Goal: Task Accomplishment & Management: Use online tool/utility

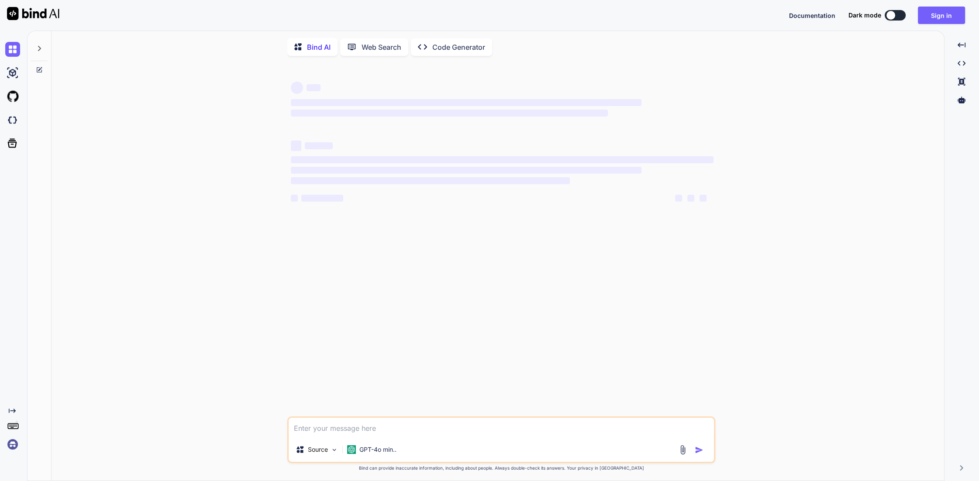
type textarea "x"
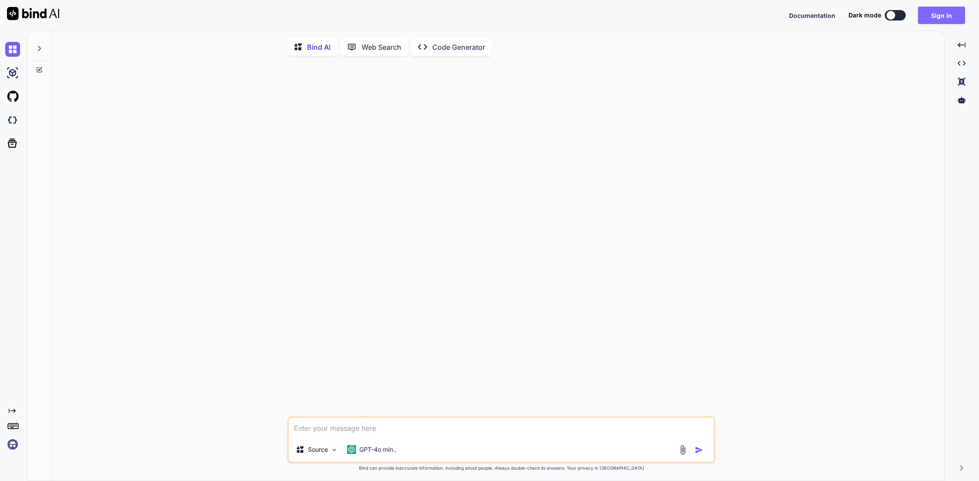
click at [949, 11] on button "Sign in" at bounding box center [941, 15] width 47 height 17
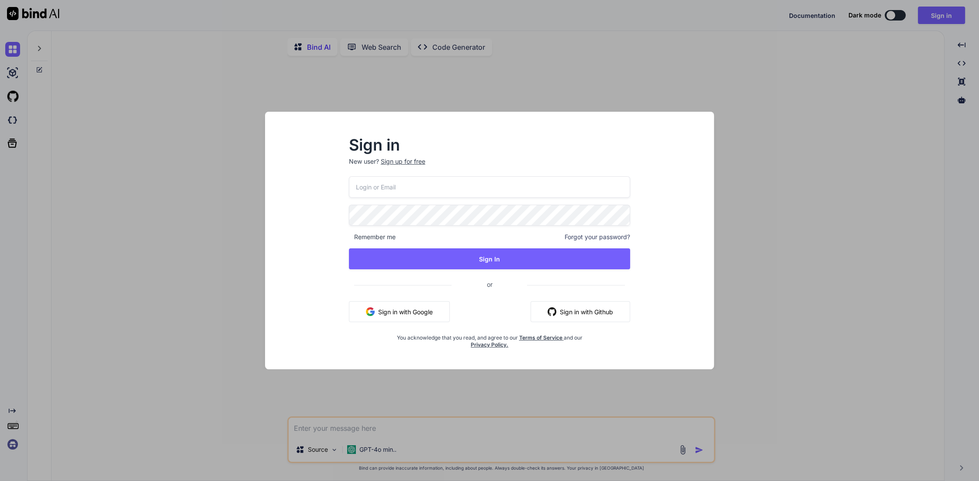
click at [408, 186] on input "email" at bounding box center [489, 186] width 281 height 21
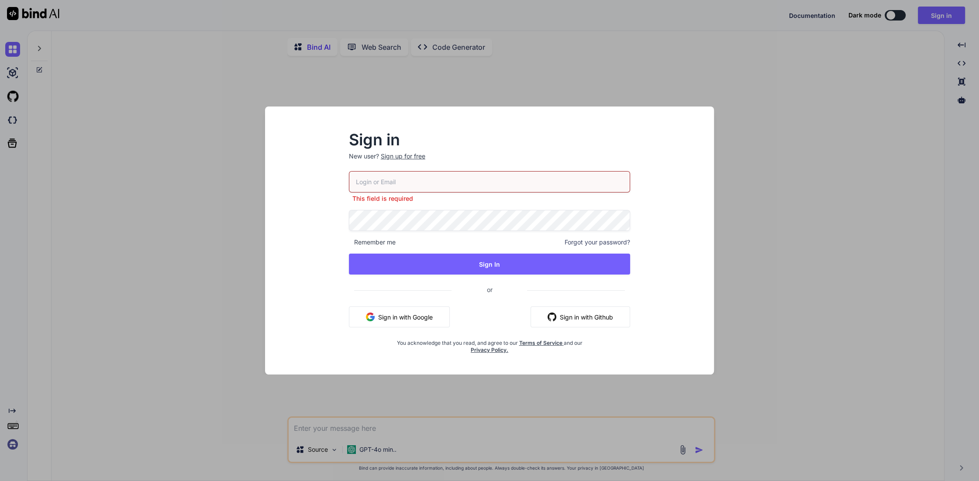
type input "[PERSON_NAME][EMAIL_ADDRESS][DOMAIN_NAME]"
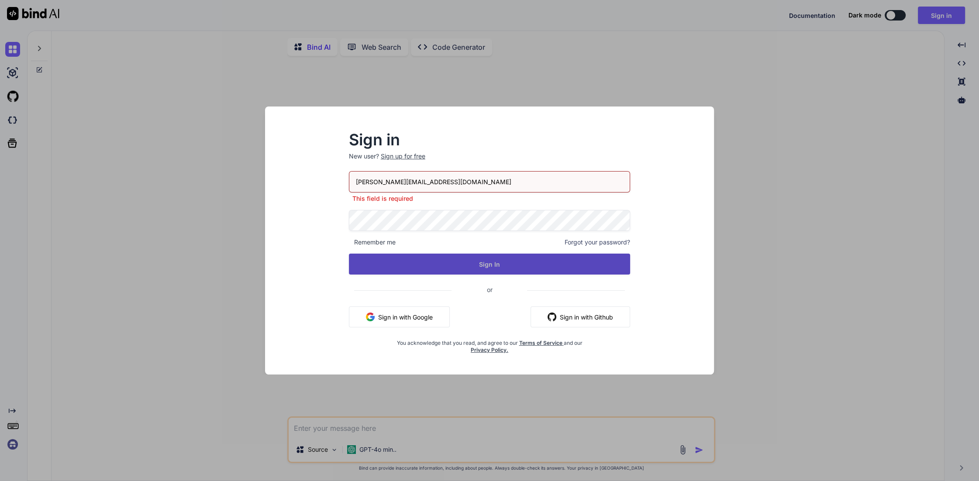
click at [507, 271] on button "Sign In" at bounding box center [489, 264] width 281 height 21
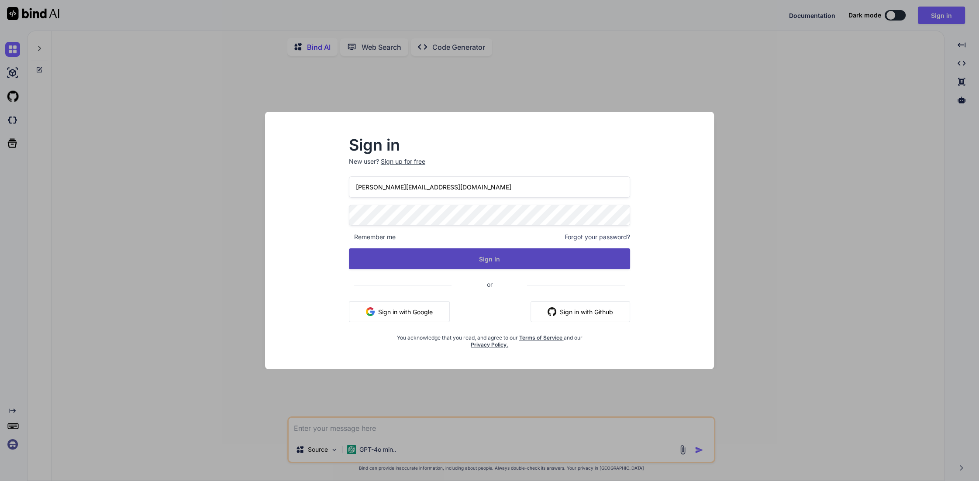
click at [491, 258] on button "Sign In" at bounding box center [489, 258] width 281 height 21
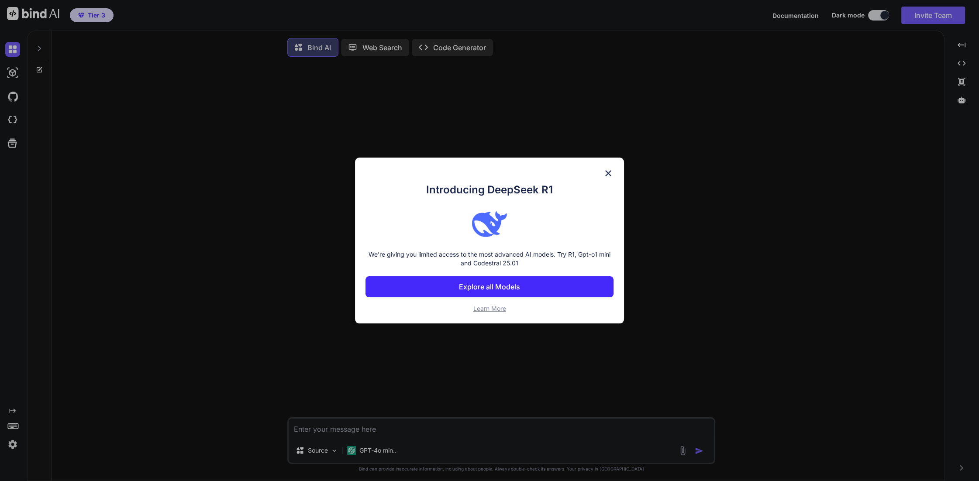
click at [493, 292] on p "Explore all Models" at bounding box center [489, 287] width 61 height 10
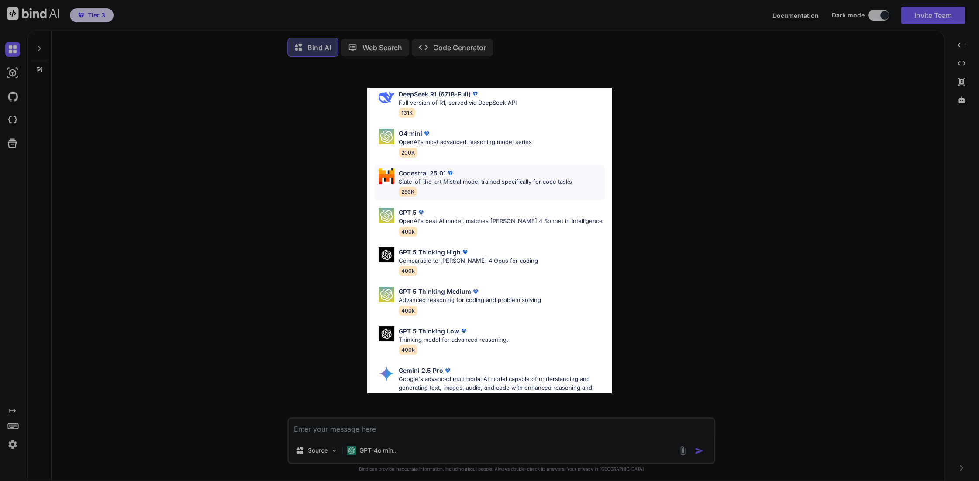
scroll to position [79, 0]
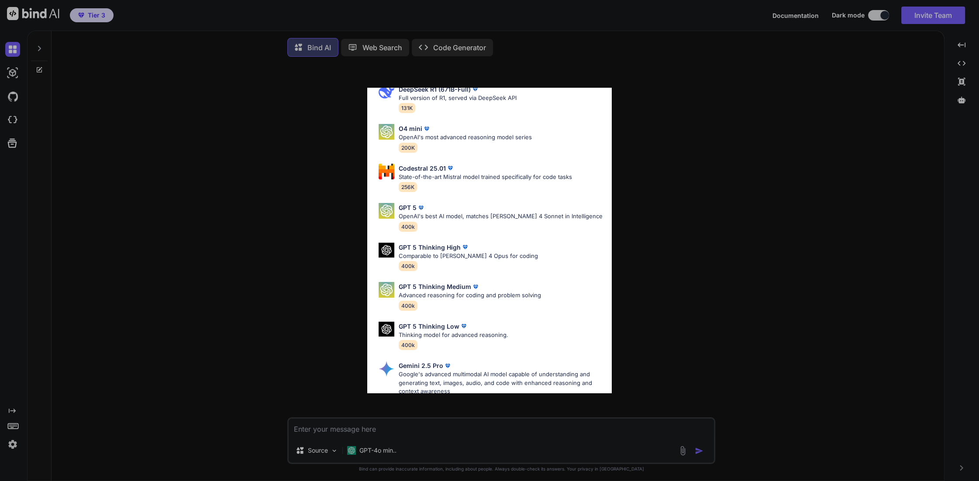
click at [667, 205] on div "All GPT 5 Mini Smaller, fast variant balancing speed and capability for light t…" at bounding box center [489, 240] width 979 height 481
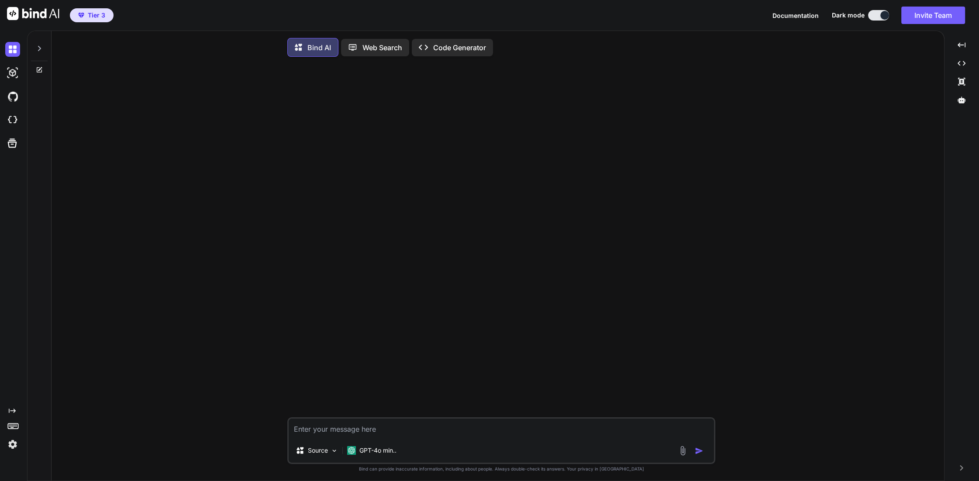
click at [15, 452] on img at bounding box center [12, 444] width 15 height 15
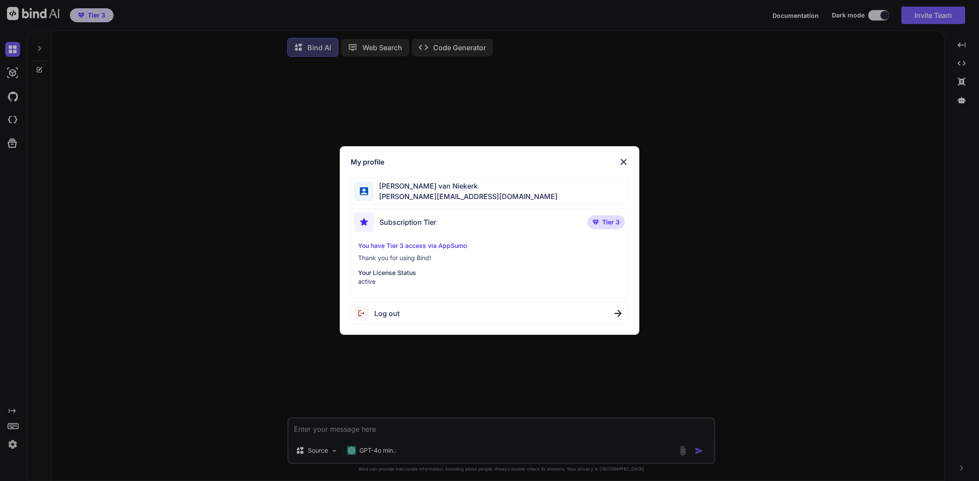
click at [427, 242] on p "You have Tier 3 access via AppSumo" at bounding box center [489, 245] width 263 height 9
click at [17, 414] on div "My profile [PERSON_NAME] [PERSON_NAME][EMAIL_ADDRESS][DOMAIN_NAME] Subscription…" at bounding box center [489, 240] width 979 height 481
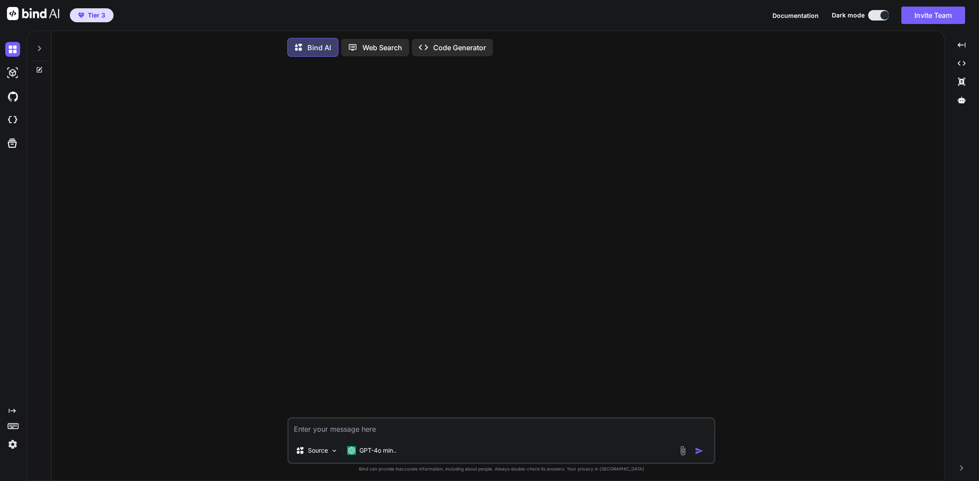
click at [11, 414] on icon at bounding box center [12, 411] width 7 height 4
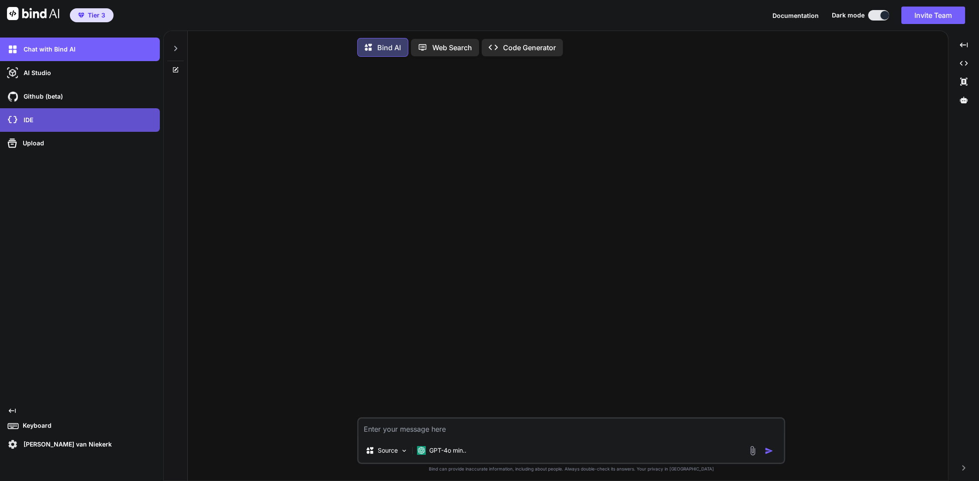
click at [87, 132] on div "IDE" at bounding box center [80, 120] width 160 height 24
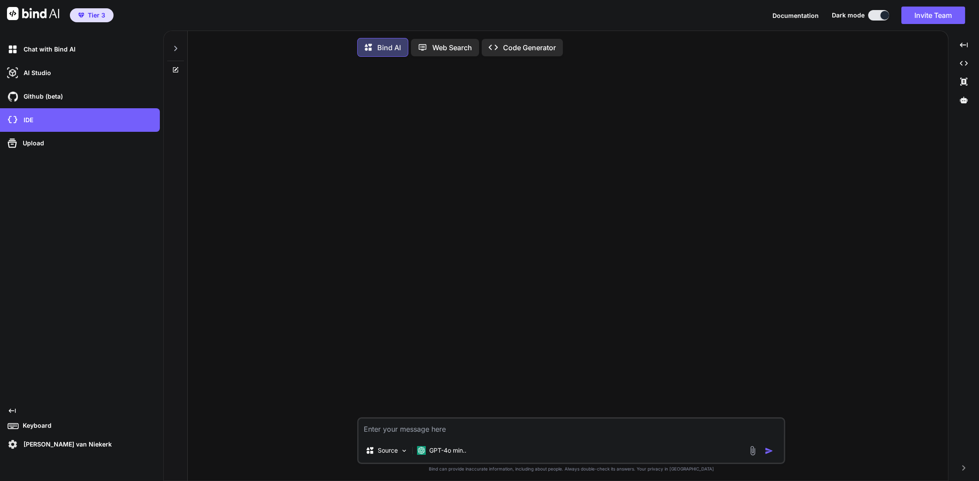
click at [472, 53] on p "Web Search" at bounding box center [452, 47] width 40 height 10
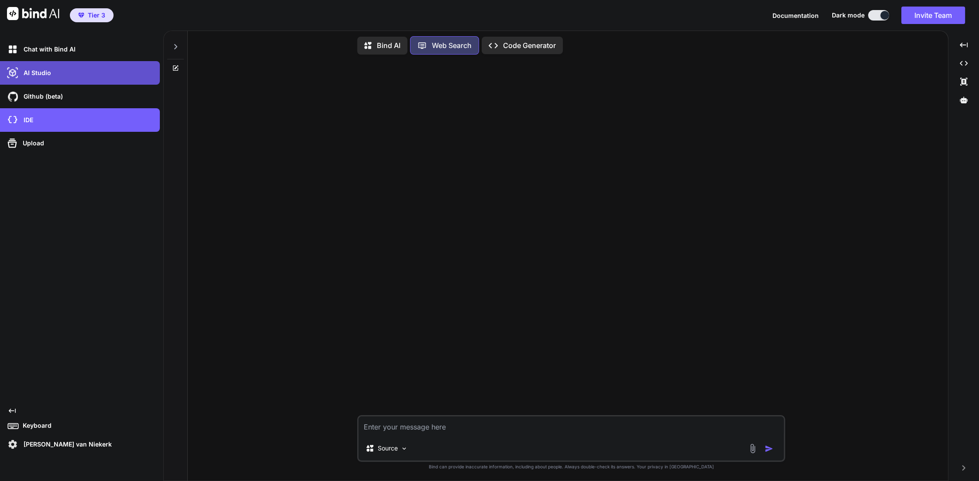
click at [47, 77] on p "AI Studio" at bounding box center [35, 73] width 31 height 9
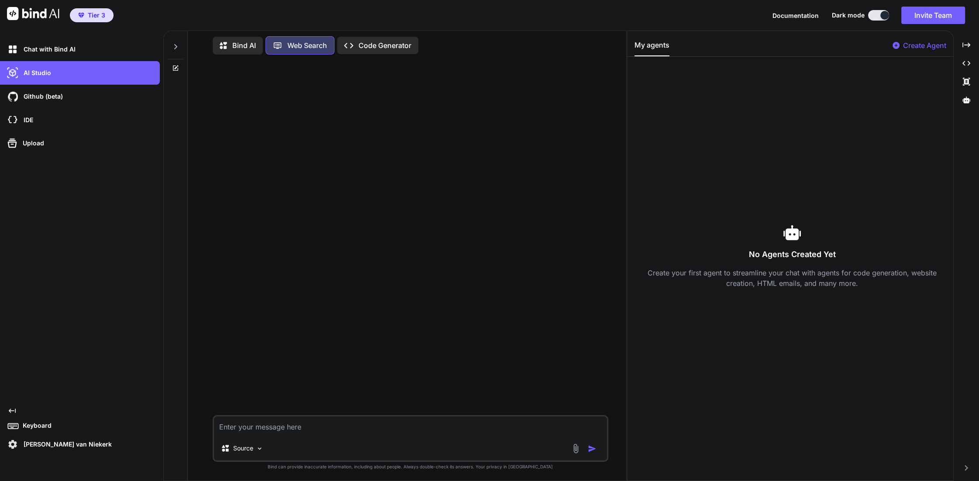
click at [37, 426] on p "Keyboard" at bounding box center [35, 425] width 32 height 9
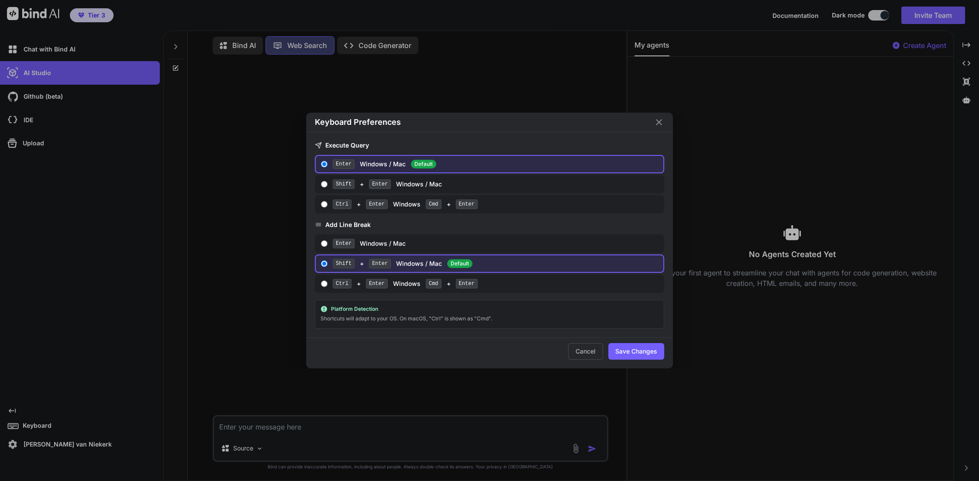
click at [39, 155] on div "Keyboard Preferences Execute Query Enter Windows / Mac Default Shift + Enter Wi…" at bounding box center [489, 240] width 979 height 481
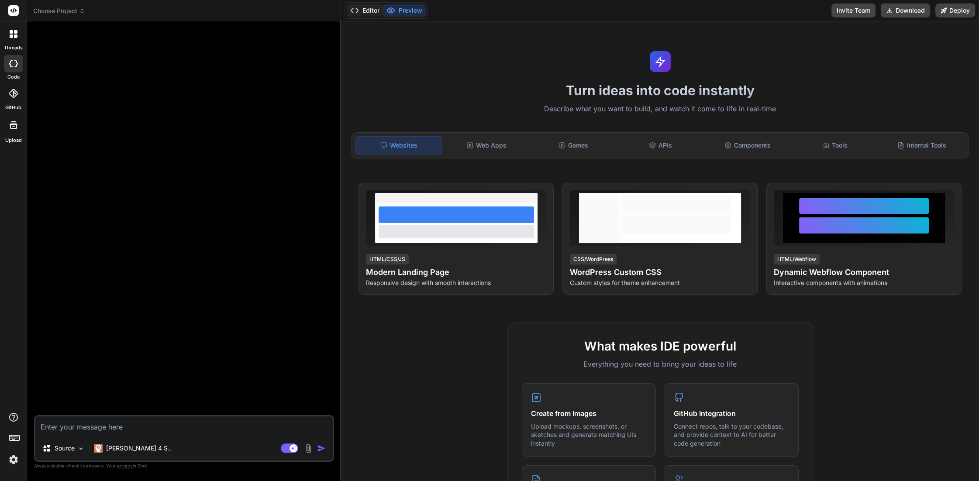
click at [371, 12] on button "Editor" at bounding box center [365, 10] width 36 height 12
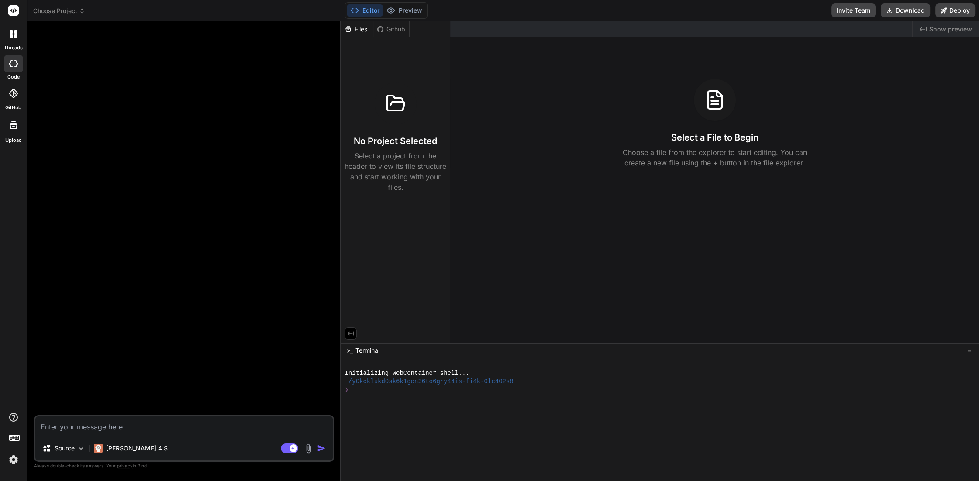
click at [17, 98] on icon at bounding box center [13, 93] width 9 height 9
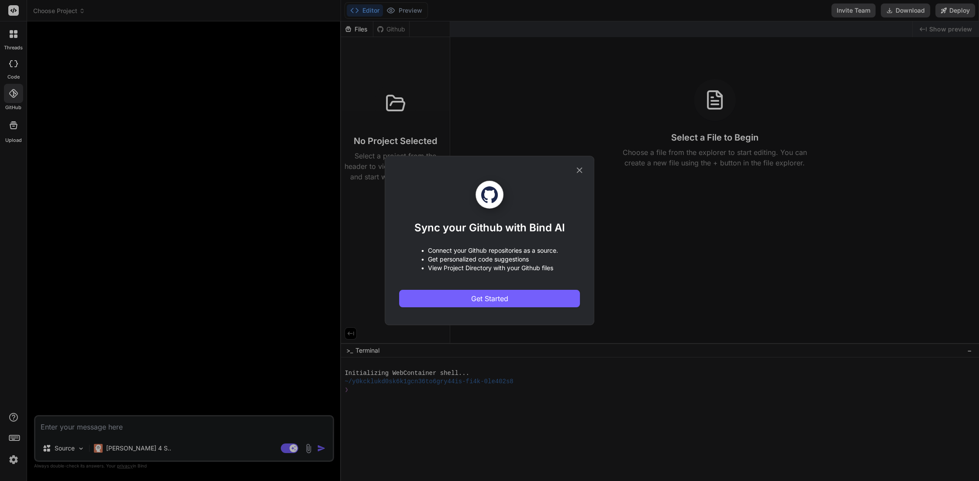
click at [14, 457] on div "Sync your Github with Bind AI • Connect your Github repositories as a source. •…" at bounding box center [489, 240] width 979 height 481
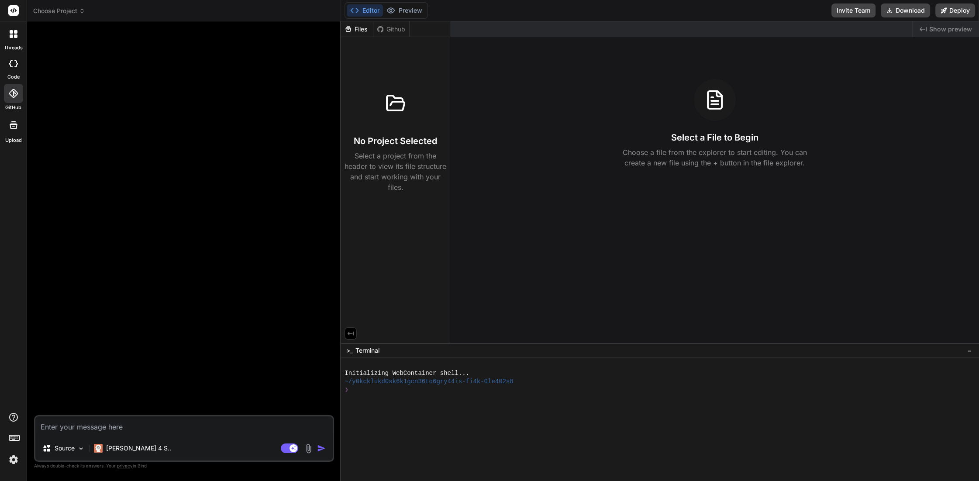
click at [14, 458] on img at bounding box center [13, 459] width 15 height 15
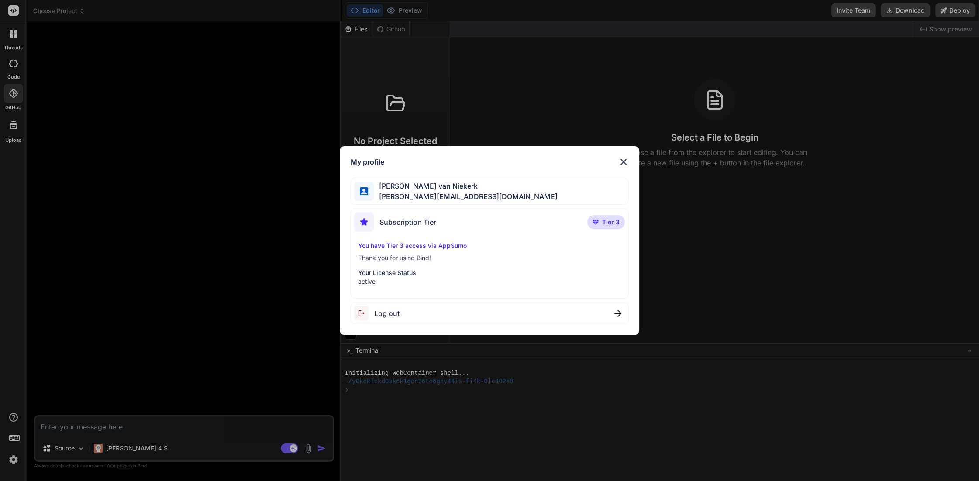
click at [602, 218] on span "Tier 3" at bounding box center [610, 222] width 17 height 9
click at [585, 83] on div "My profile [PERSON_NAME] [PERSON_NAME][EMAIL_ADDRESS][DOMAIN_NAME] Subscription…" at bounding box center [489, 240] width 979 height 481
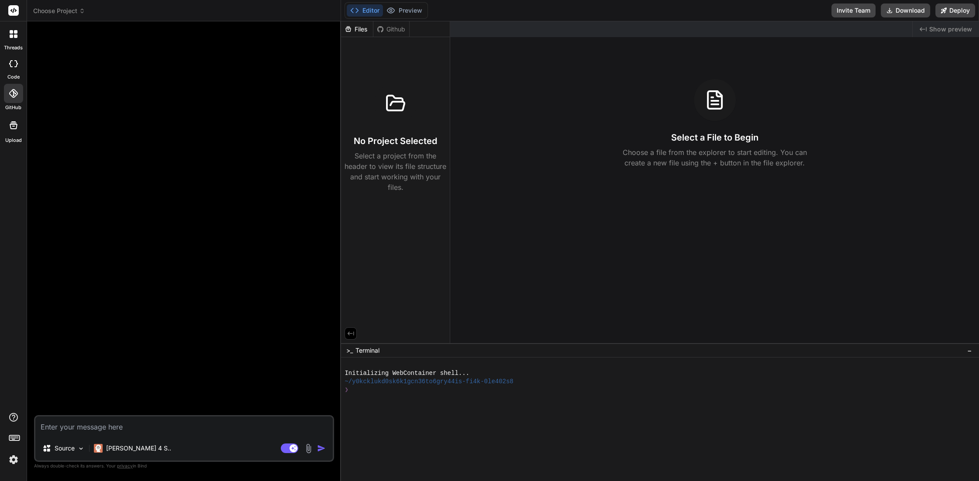
click at [15, 67] on icon at bounding box center [13, 63] width 9 height 7
click at [153, 445] on p "[PERSON_NAME] 4 S.." at bounding box center [138, 448] width 65 height 9
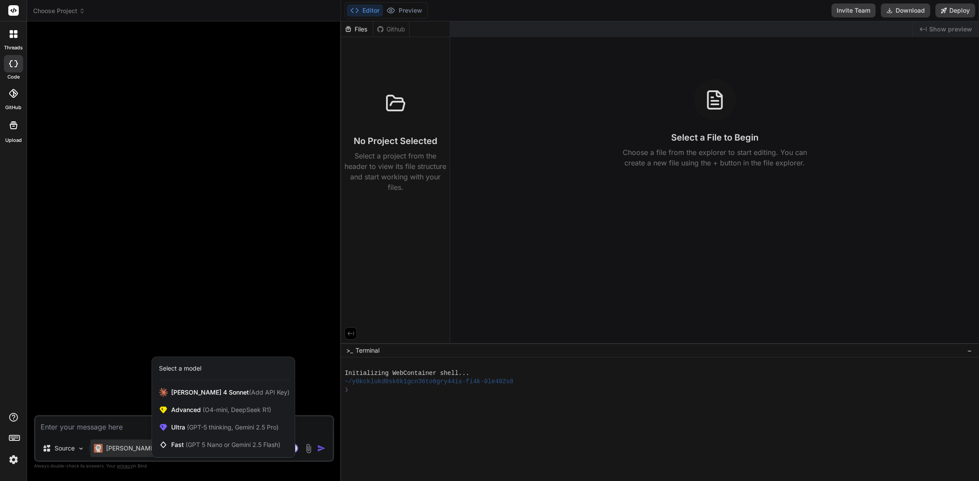
click at [549, 449] on div at bounding box center [489, 240] width 979 height 481
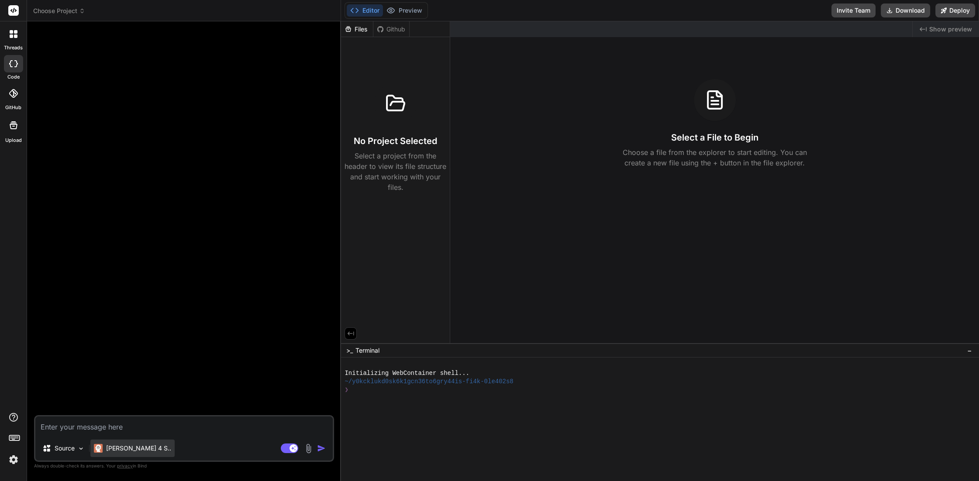
click at [146, 448] on div "[PERSON_NAME] 4 S.." at bounding box center [132, 448] width 84 height 17
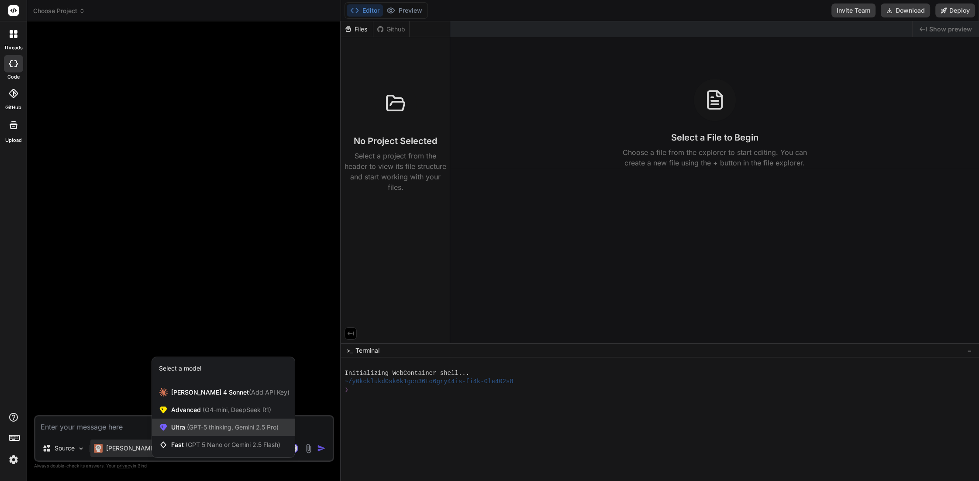
click at [237, 424] on span "(GPT-5 thinking, Gemini 2.5 Pro)" at bounding box center [231, 427] width 93 height 7
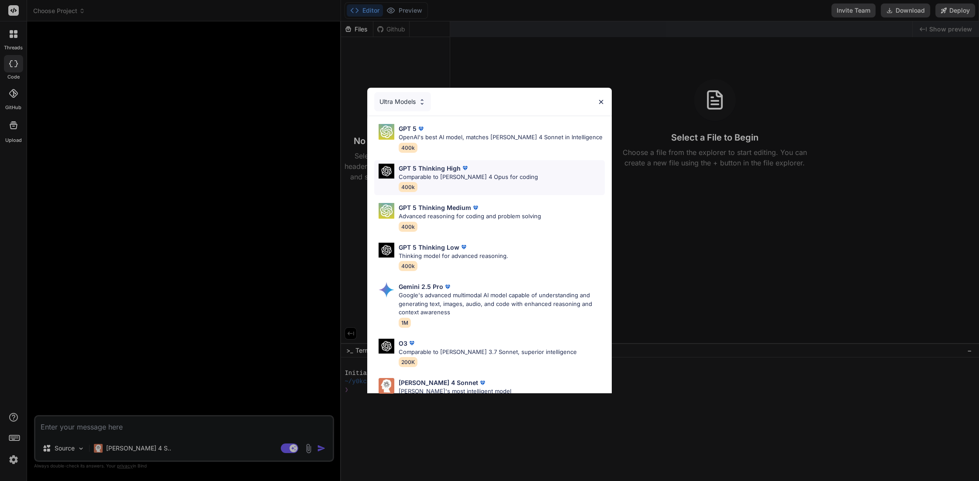
click at [518, 190] on div "GPT 5 Thinking High Comparable to [PERSON_NAME] 4 Opus for coding 400k" at bounding box center [489, 177] width 231 height 35
type textarea "x"
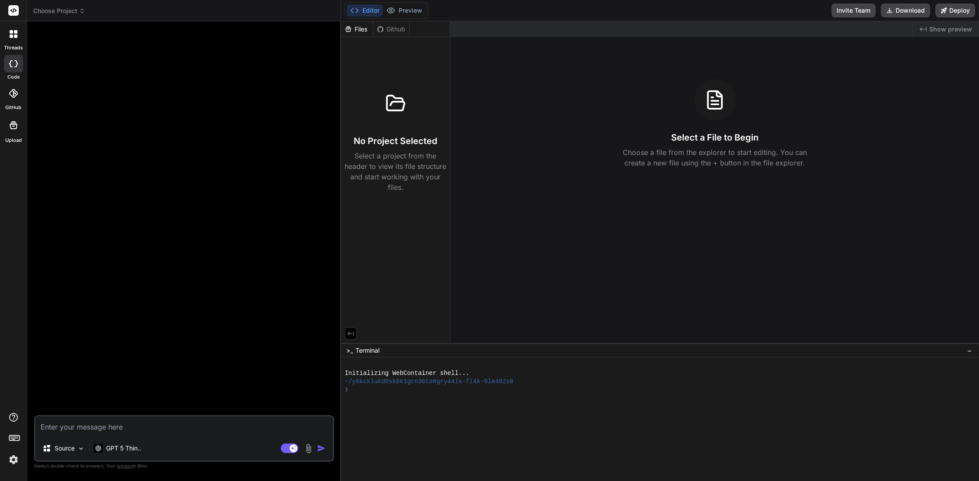
click at [204, 302] on div at bounding box center [185, 221] width 298 height 387
click at [13, 40] on div at bounding box center [13, 34] width 18 height 18
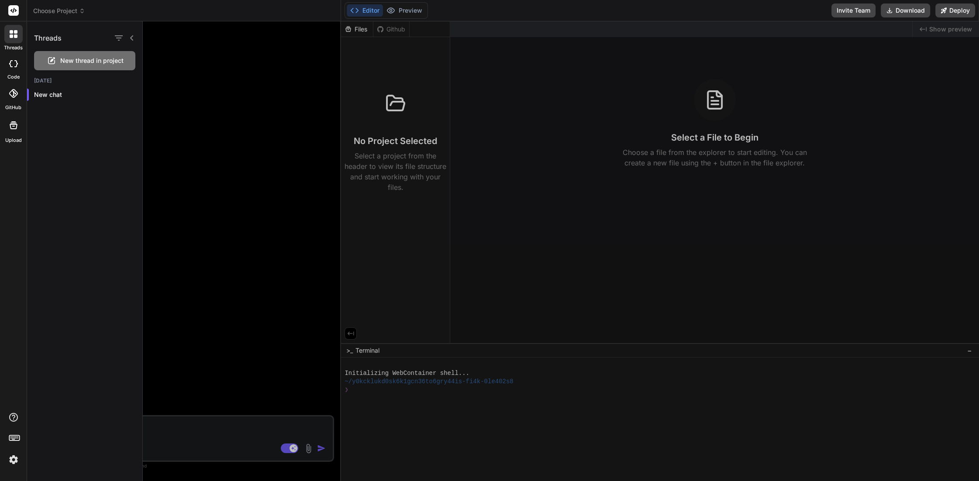
click at [191, 55] on div at bounding box center [561, 251] width 836 height 460
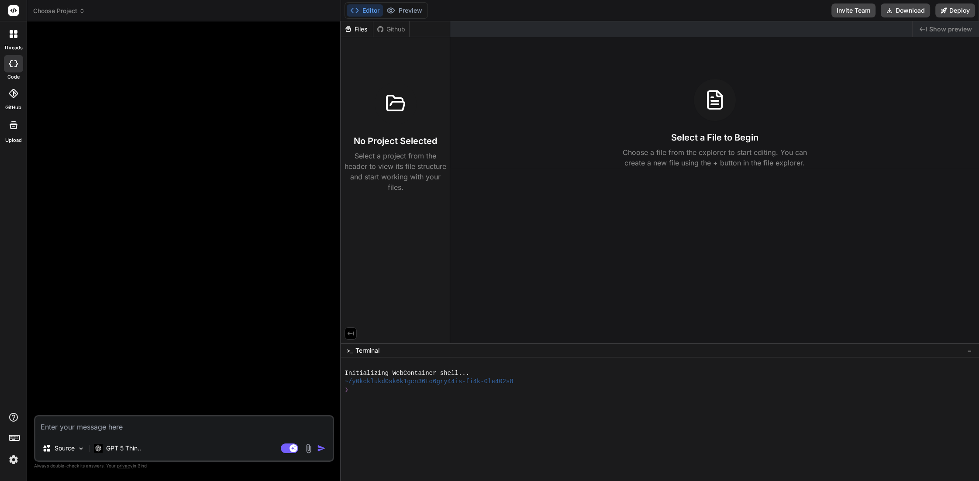
click at [70, 9] on span "Choose Project" at bounding box center [59, 11] width 52 height 9
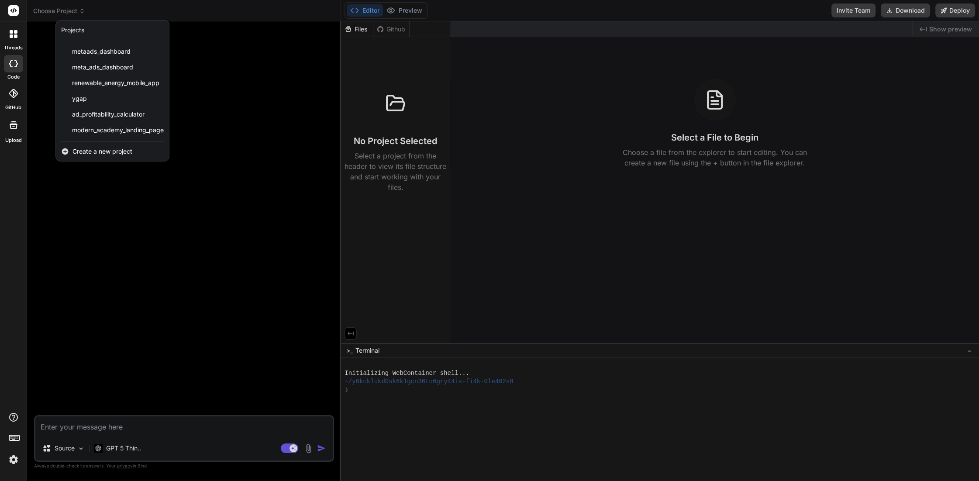
click at [123, 156] on span "Create a new project" at bounding box center [102, 151] width 60 height 9
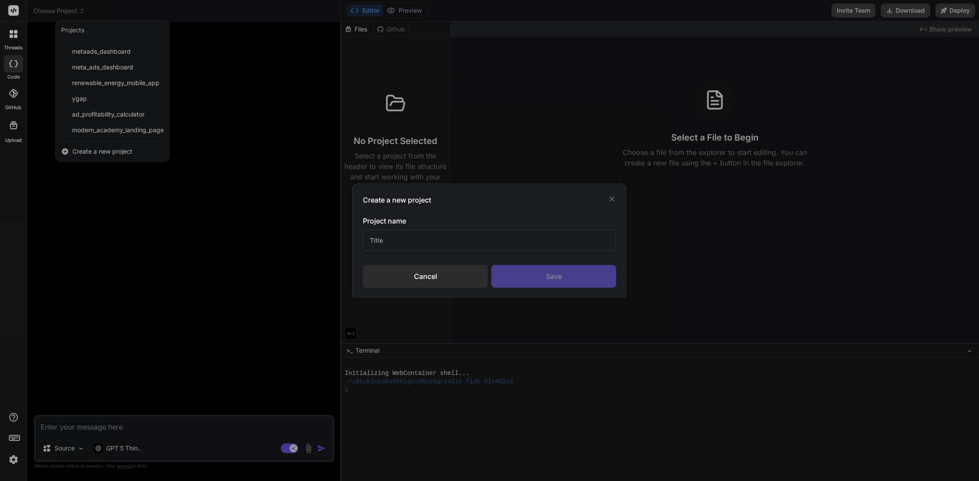
click at [421, 238] on input "text" at bounding box center [489, 240] width 253 height 21
type input "Local Dev"
click at [548, 280] on div "Save" at bounding box center [553, 276] width 125 height 23
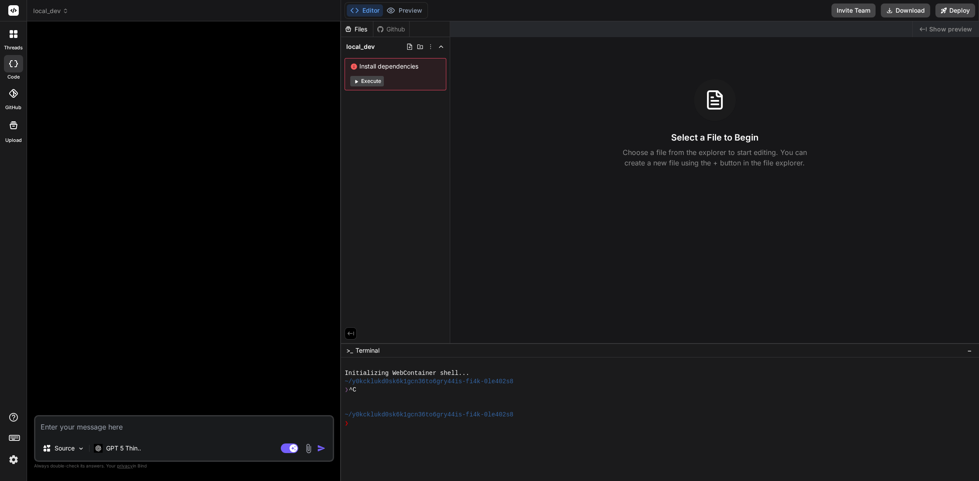
click at [374, 86] on button "Execute" at bounding box center [367, 81] width 34 height 10
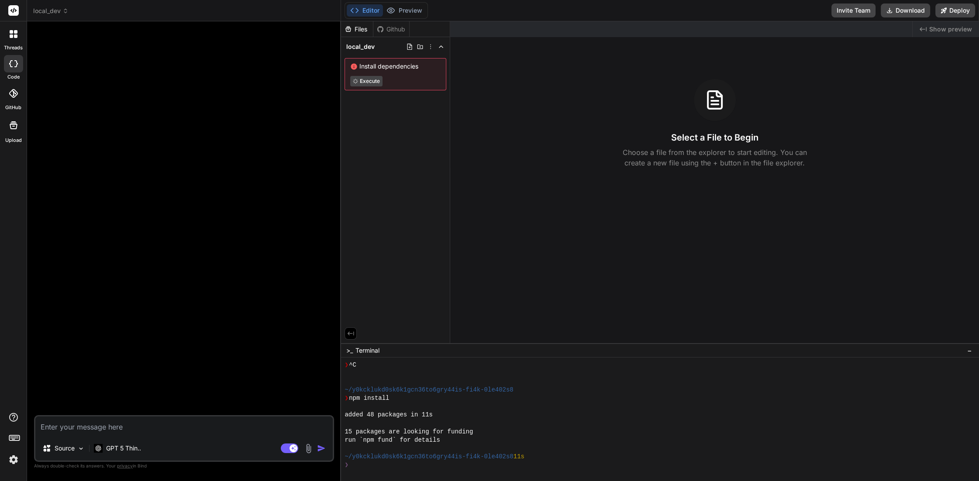
type textarea "x"
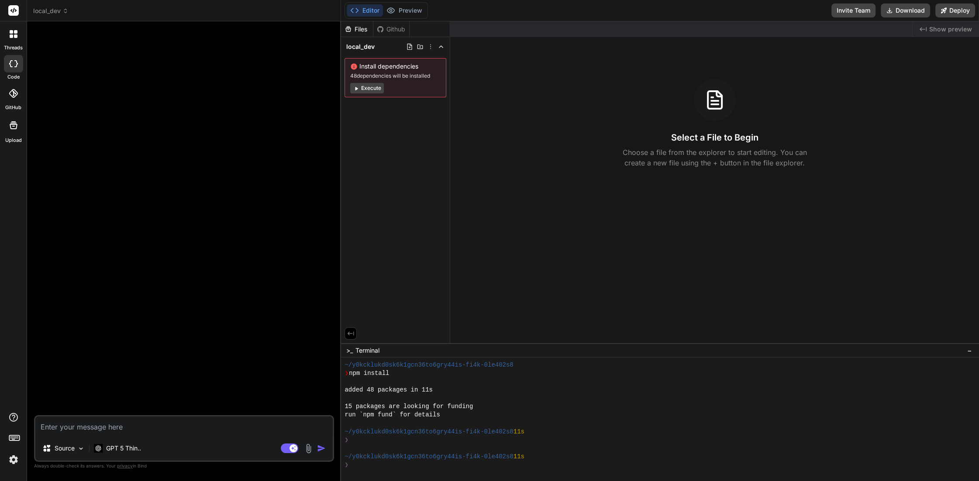
click at [362, 29] on div "Files" at bounding box center [357, 29] width 32 height 9
click at [394, 27] on div "Github" at bounding box center [391, 29] width 36 height 9
click at [13, 103] on div at bounding box center [13, 93] width 19 height 19
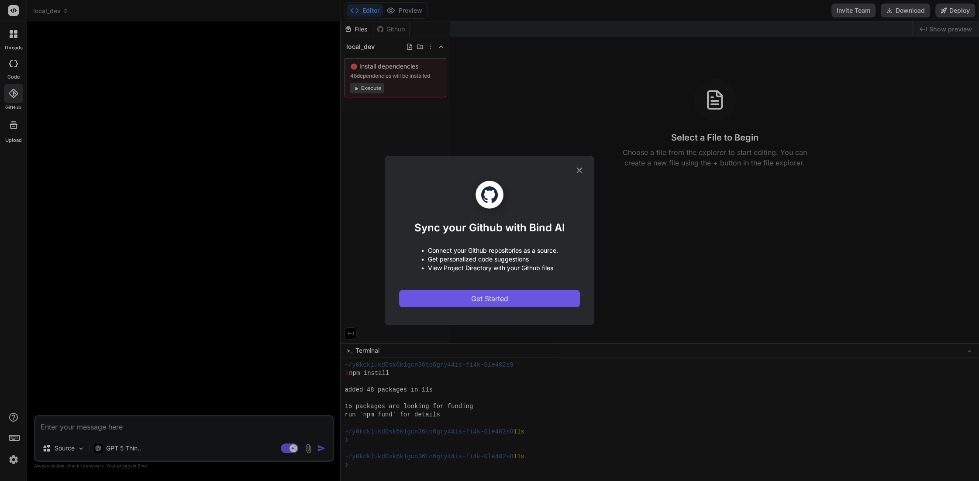
click at [475, 304] on span "Get Started" at bounding box center [489, 298] width 37 height 10
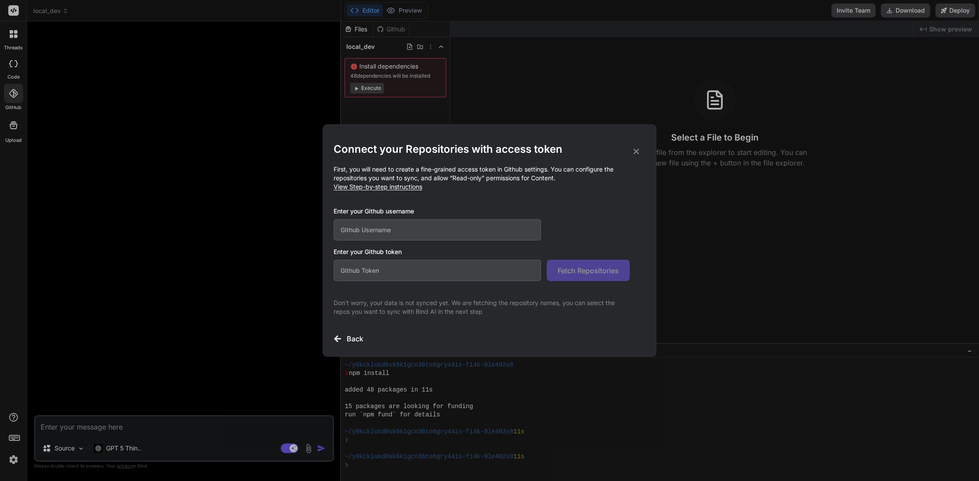
click at [386, 234] on input "text" at bounding box center [437, 229] width 207 height 21
type input "neelsvan"
drag, startPoint x: 416, startPoint y: 275, endPoint x: 419, endPoint y: 272, distance: 4.6
click at [417, 275] on input "text" at bounding box center [437, 270] width 207 height 21
click at [380, 281] on input "text" at bounding box center [437, 270] width 207 height 21
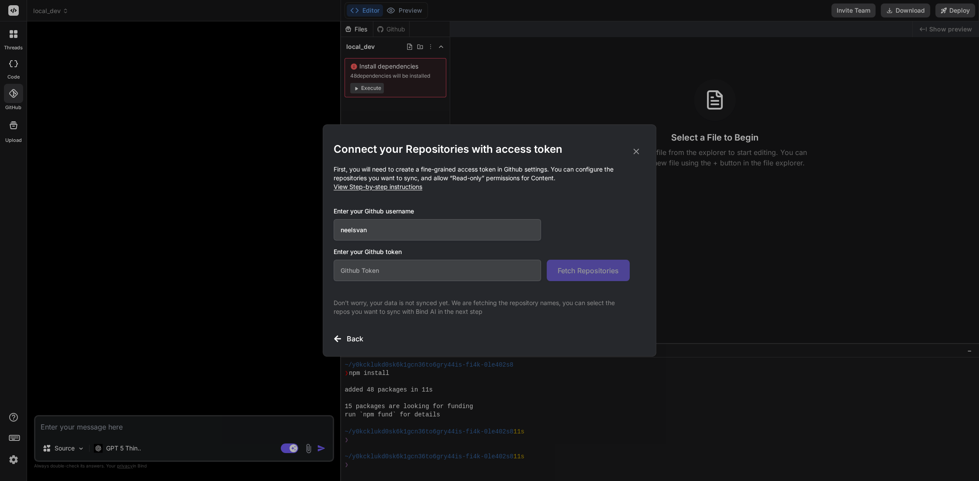
paste input "github_pat_11ANNBDII0eeEJEBvm3CW0_d4oqD48qLP4tGaJ9uS5O4ntDwkwxamUNmG3j5NwNhoPQI…"
type input "github_pat_11ANNBDII0eeEJEBvm3CW0_d4oqD48qLP4tGaJ9uS5O4ntDwkwxamUNmG3j5NwNhoPQI…"
click at [571, 276] on span "Fetch Repositories" at bounding box center [588, 270] width 61 height 10
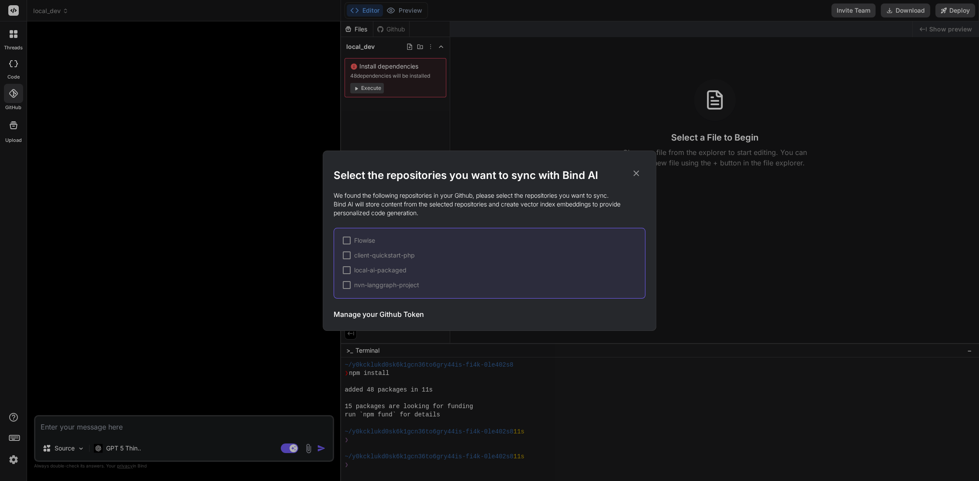
click at [351, 274] on div at bounding box center [347, 270] width 8 height 8
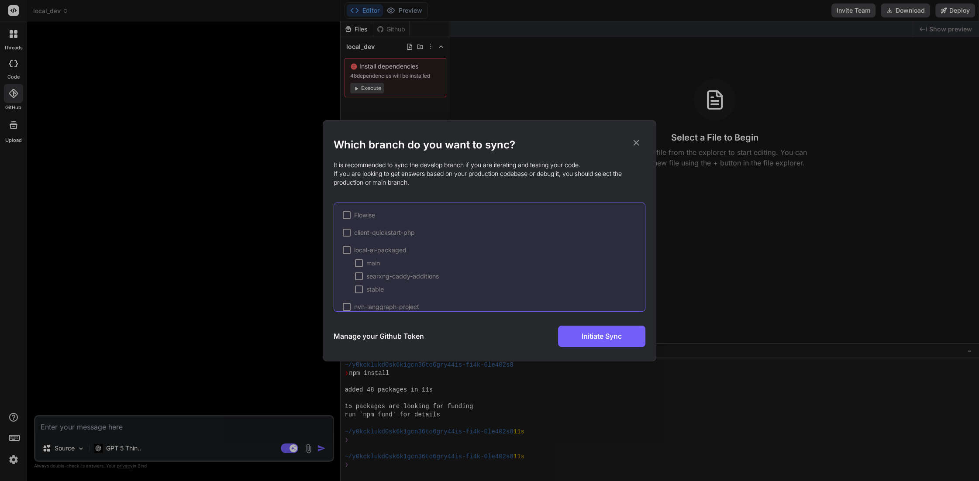
click at [351, 254] on div at bounding box center [347, 250] width 8 height 8
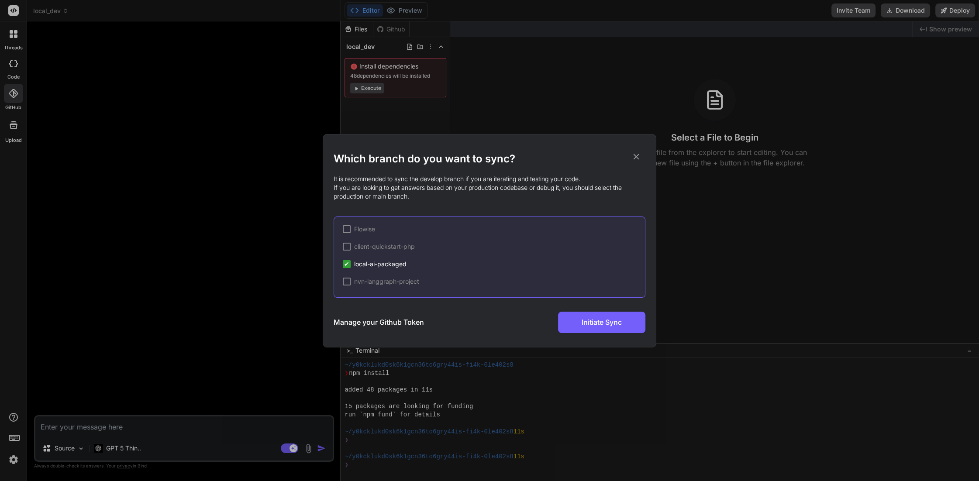
click at [499, 347] on div "Which branch do you want to sync? It is recommended to sync the develop branch …" at bounding box center [490, 240] width 312 height 213
click at [826, 290] on div "Which branch do you want to sync? It is recommended to sync the develop branch …" at bounding box center [489, 240] width 979 height 481
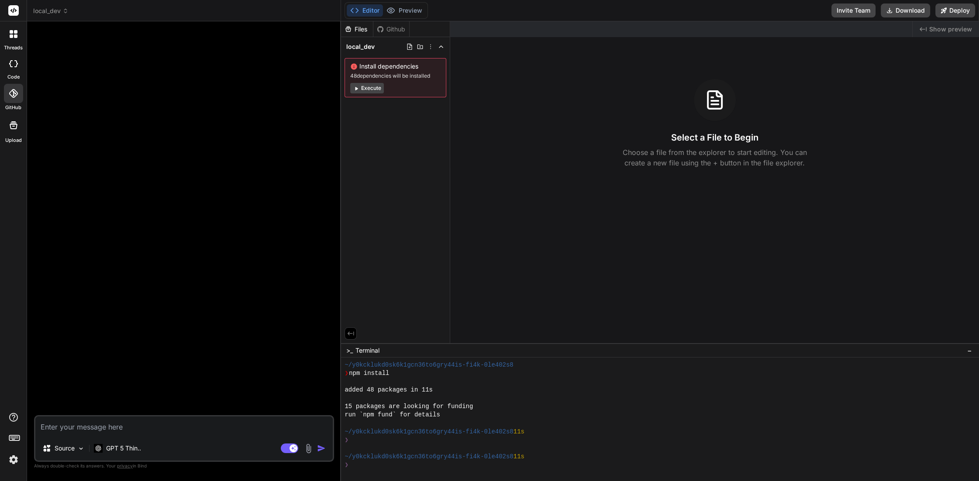
click at [379, 93] on button "Execute" at bounding box center [367, 88] width 34 height 10
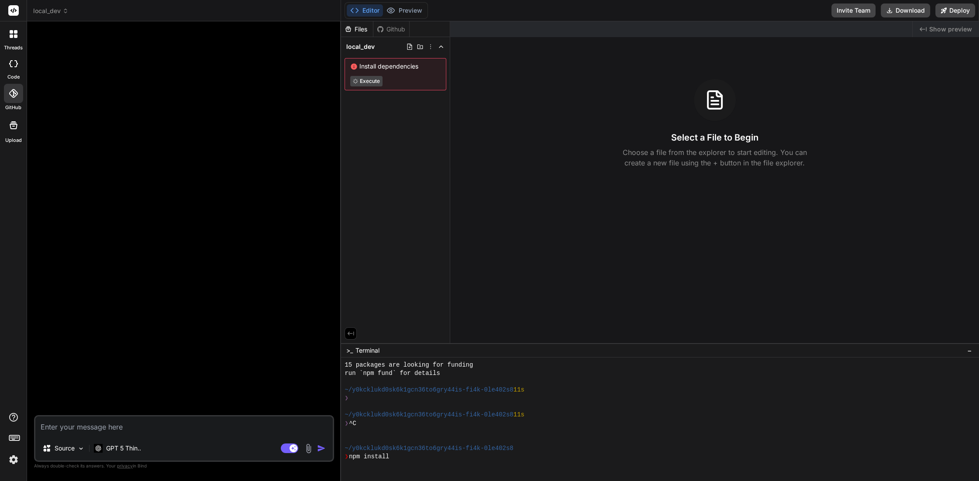
scroll to position [183, 0]
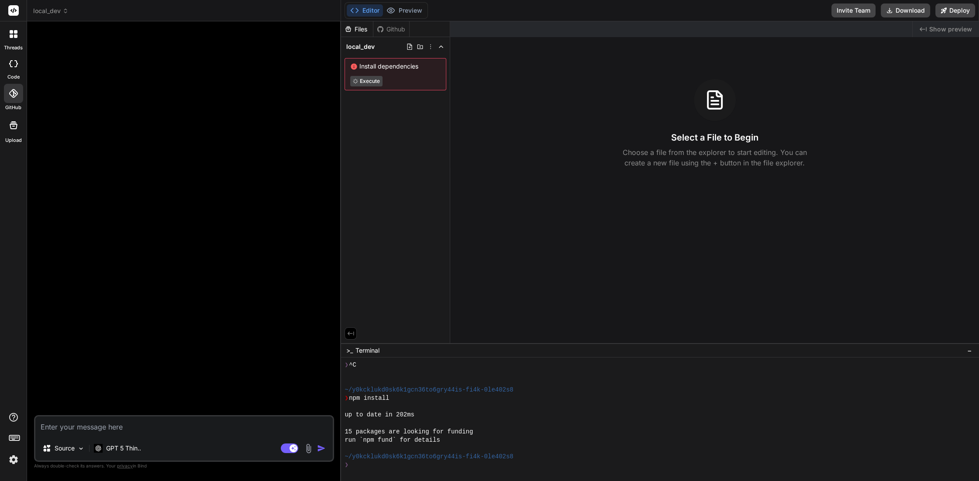
type textarea "x"
